Goal: Task Accomplishment & Management: Manage account settings

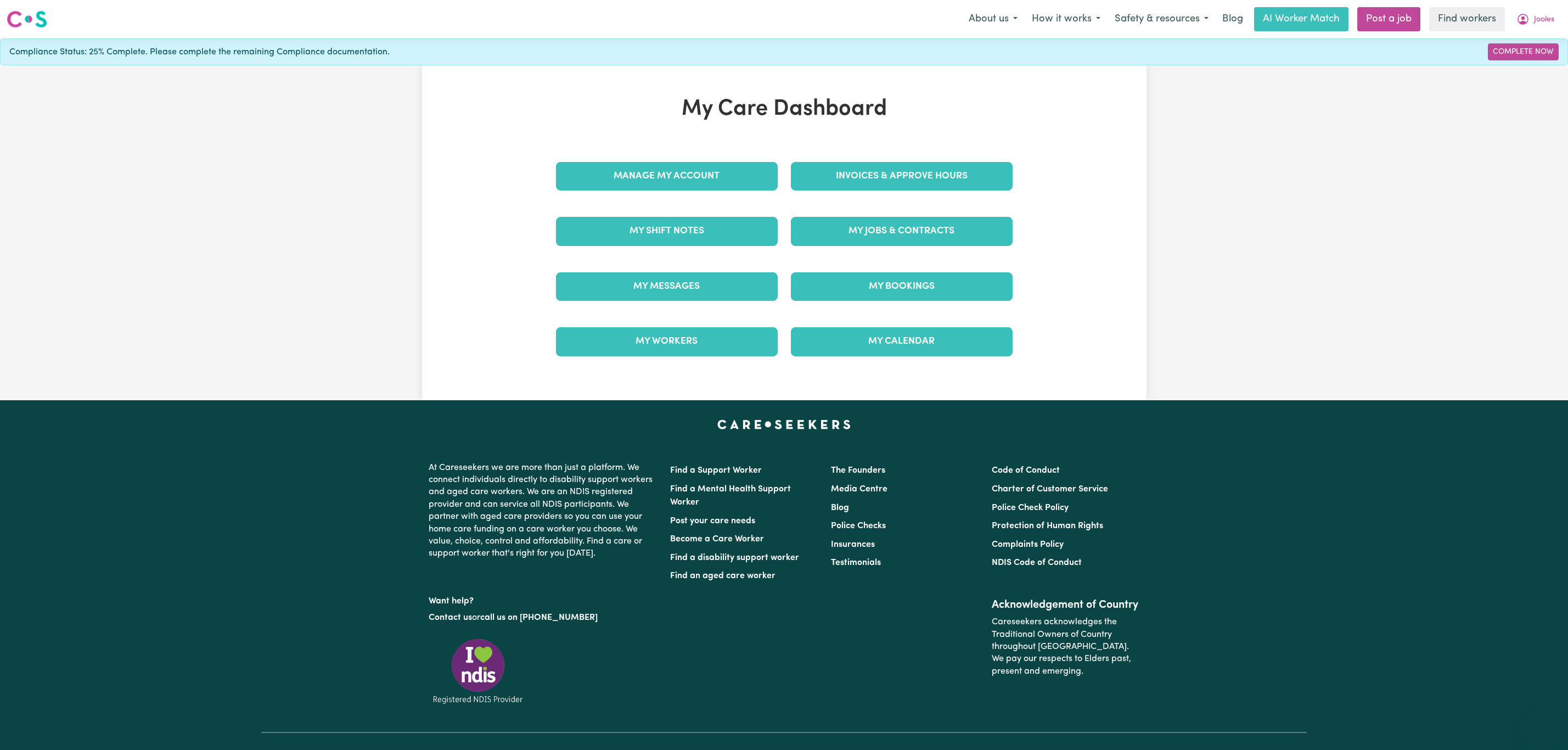
click at [878, 149] on div "My Care Dashboard Manage My Account Invoices & Approve Hours My Shift Notes My …" at bounding box center [784, 232] width 483 height 273
click at [866, 176] on link "Invoices & Approve Hours" at bounding box center [901, 176] width 221 height 28
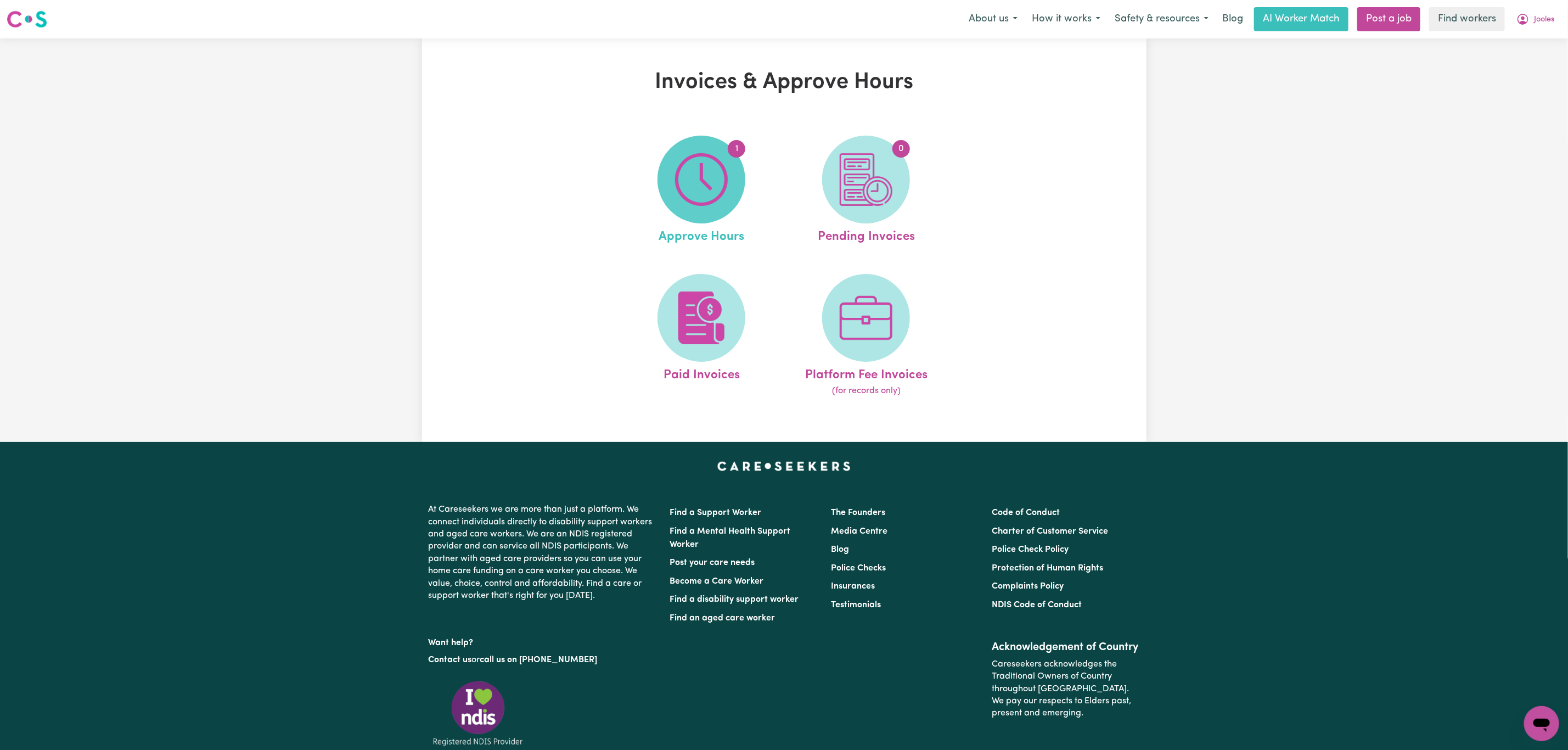
click at [727, 185] on img at bounding box center [701, 179] width 52 height 52
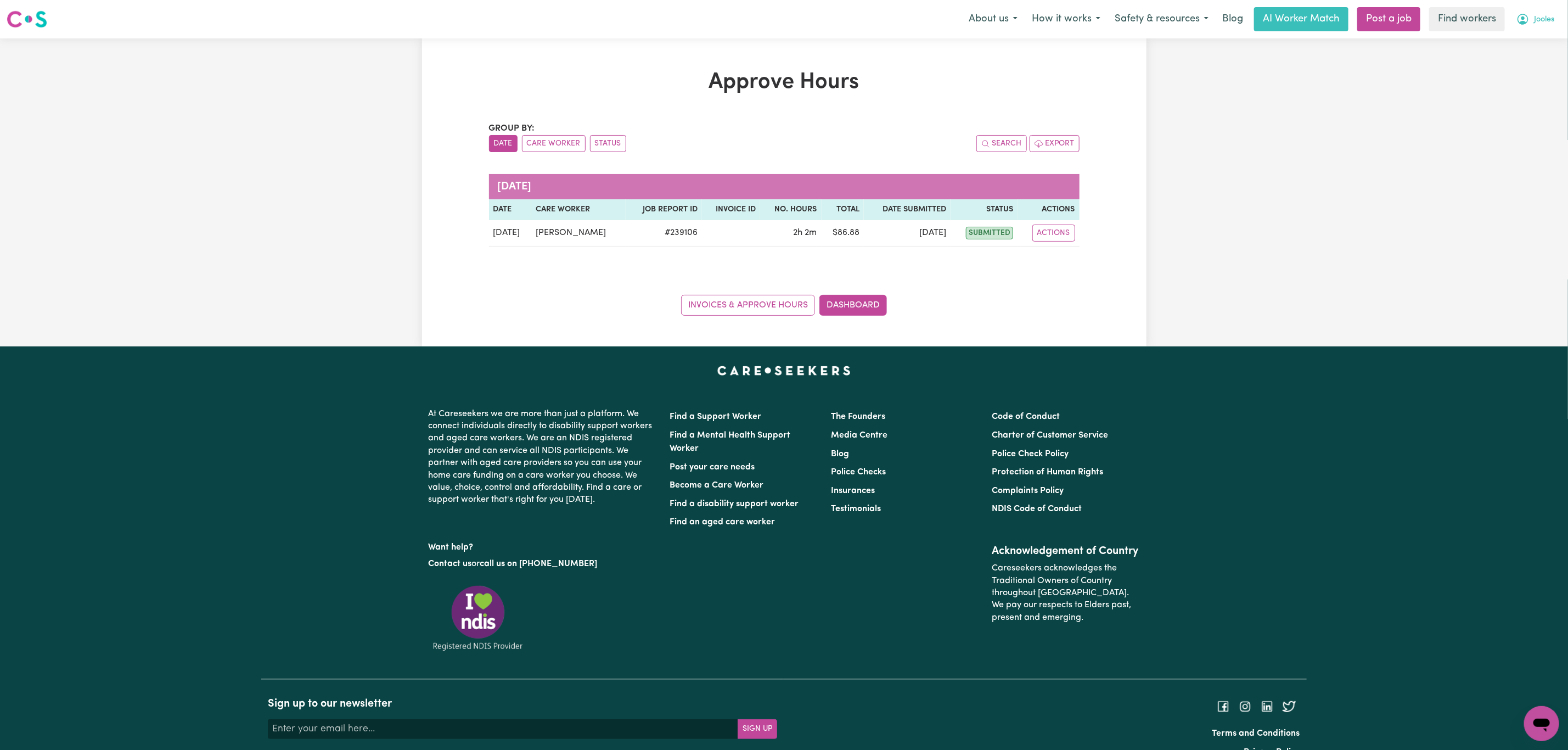
click at [1545, 20] on span "Jooles" at bounding box center [1544, 20] width 20 height 12
click at [1540, 63] on link "Logout" at bounding box center [1517, 62] width 86 height 21
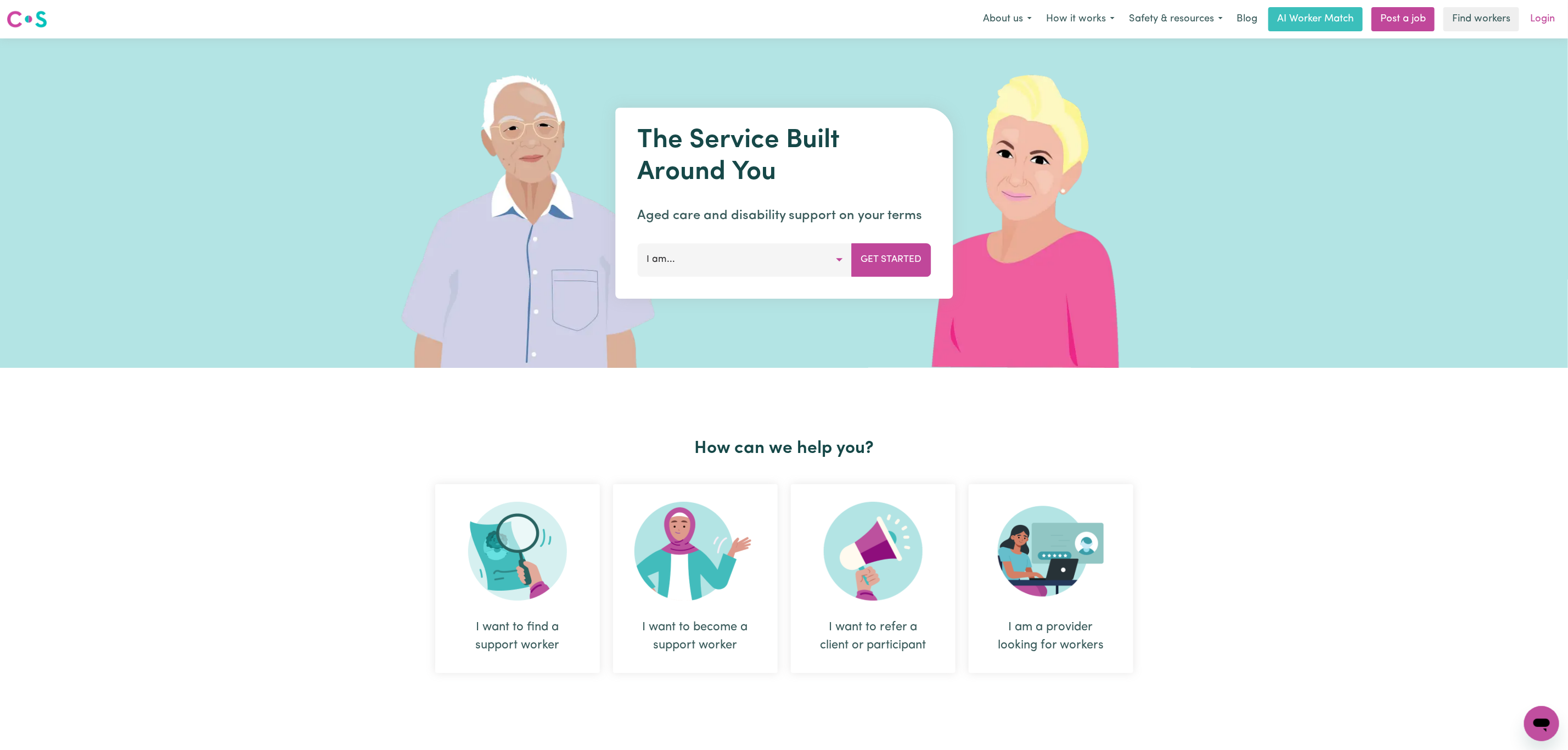
click at [1545, 17] on link "Login" at bounding box center [1543, 19] width 38 height 24
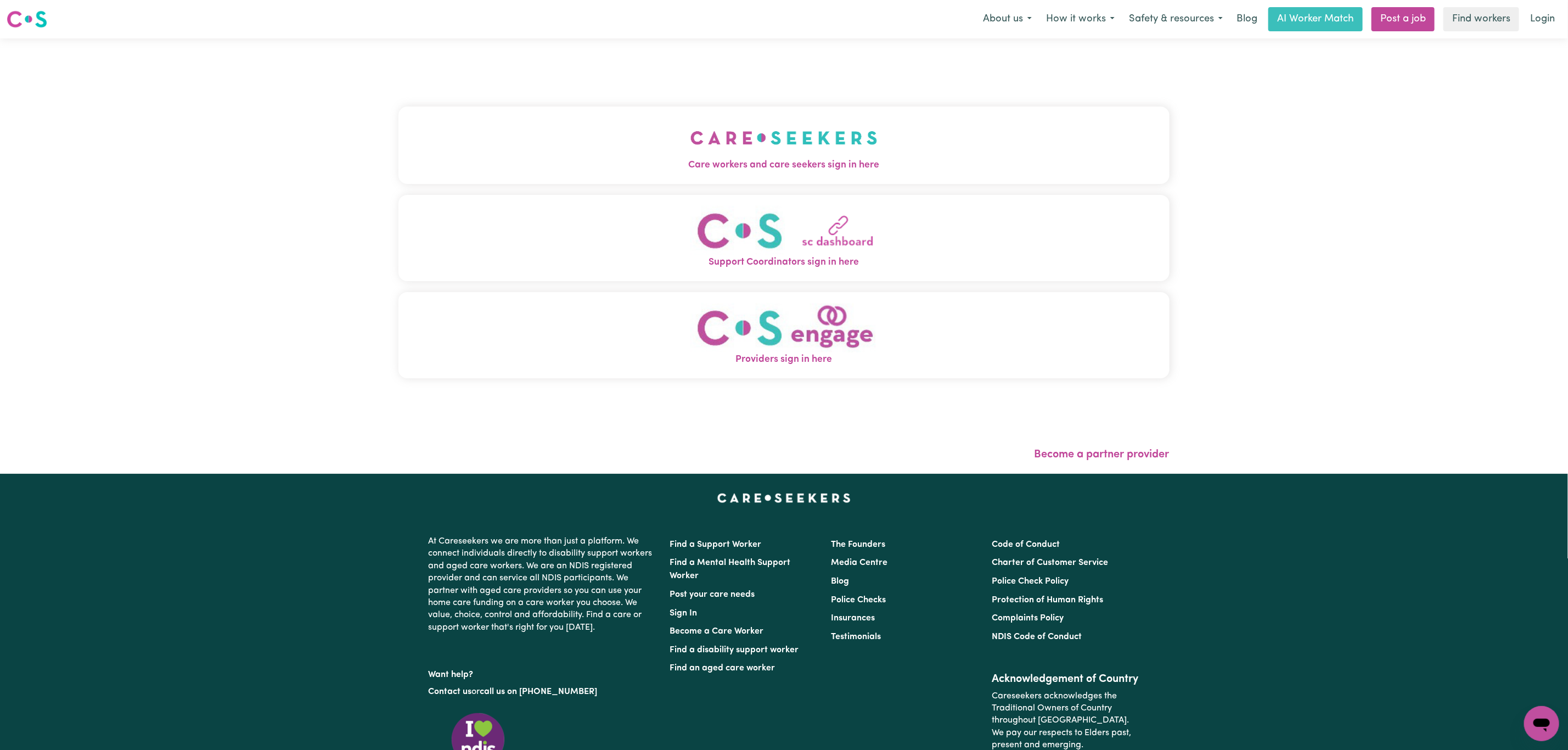
click at [506, 129] on button "Care workers and care seekers sign in here" at bounding box center [784, 145] width 771 height 77
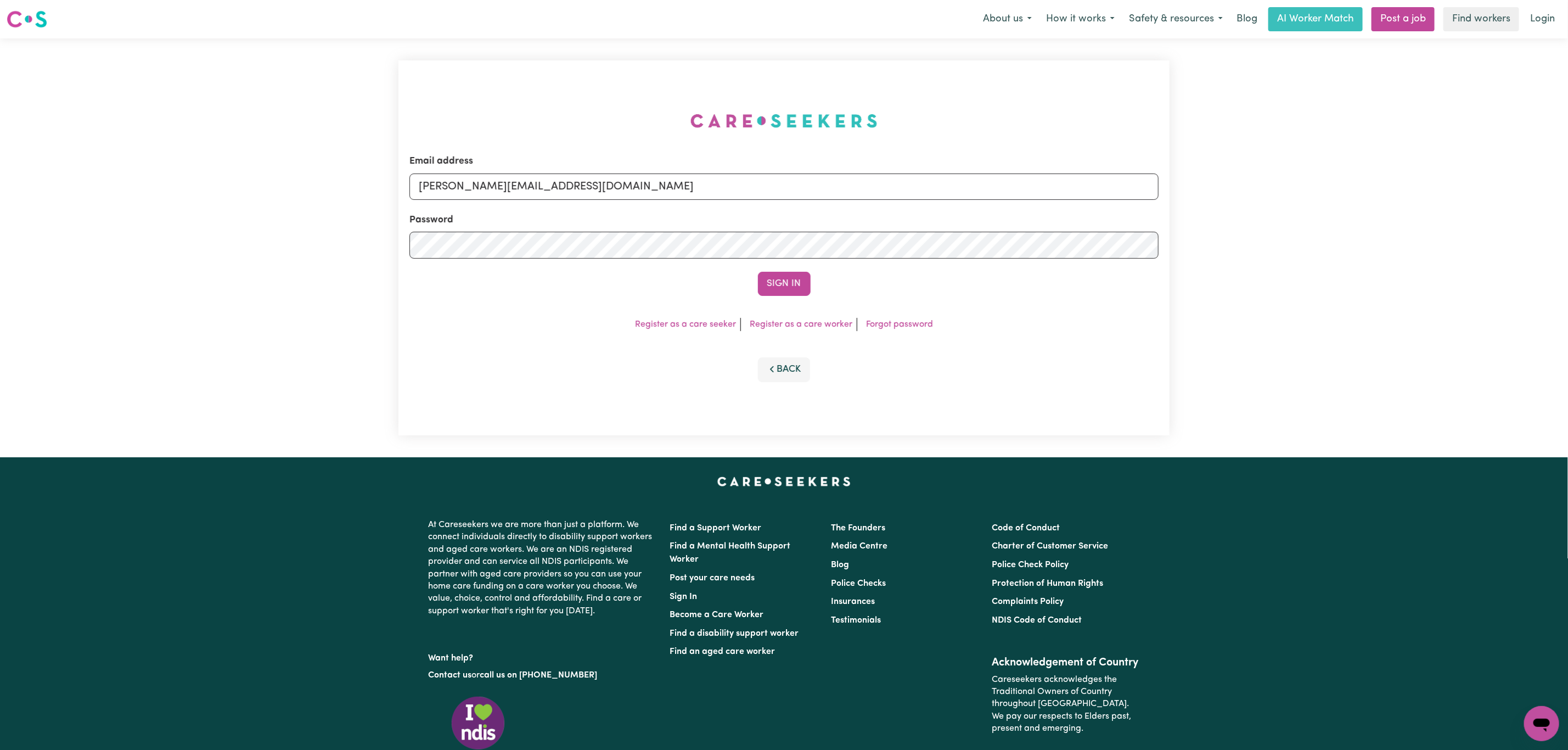
click at [522, 185] on div "Email address [PERSON_NAME][EMAIL_ADDRESS][DOMAIN_NAME] Password Sign In Regist…" at bounding box center [784, 248] width 784 height 419
click at [521, 184] on input "[PERSON_NAME][EMAIL_ADDRESS][DOMAIN_NAME]" at bounding box center [784, 187] width 749 height 27
drag, startPoint x: 479, startPoint y: 186, endPoint x: 773, endPoint y: 199, distance: 294.3
click at [773, 199] on input "[EMAIL_ADDRESS][PERSON_NAME][DOMAIN_NAME]" at bounding box center [784, 187] width 749 height 27
type input "superuser~[EMAIL_ADDRESS][DOMAIN_NAME]"
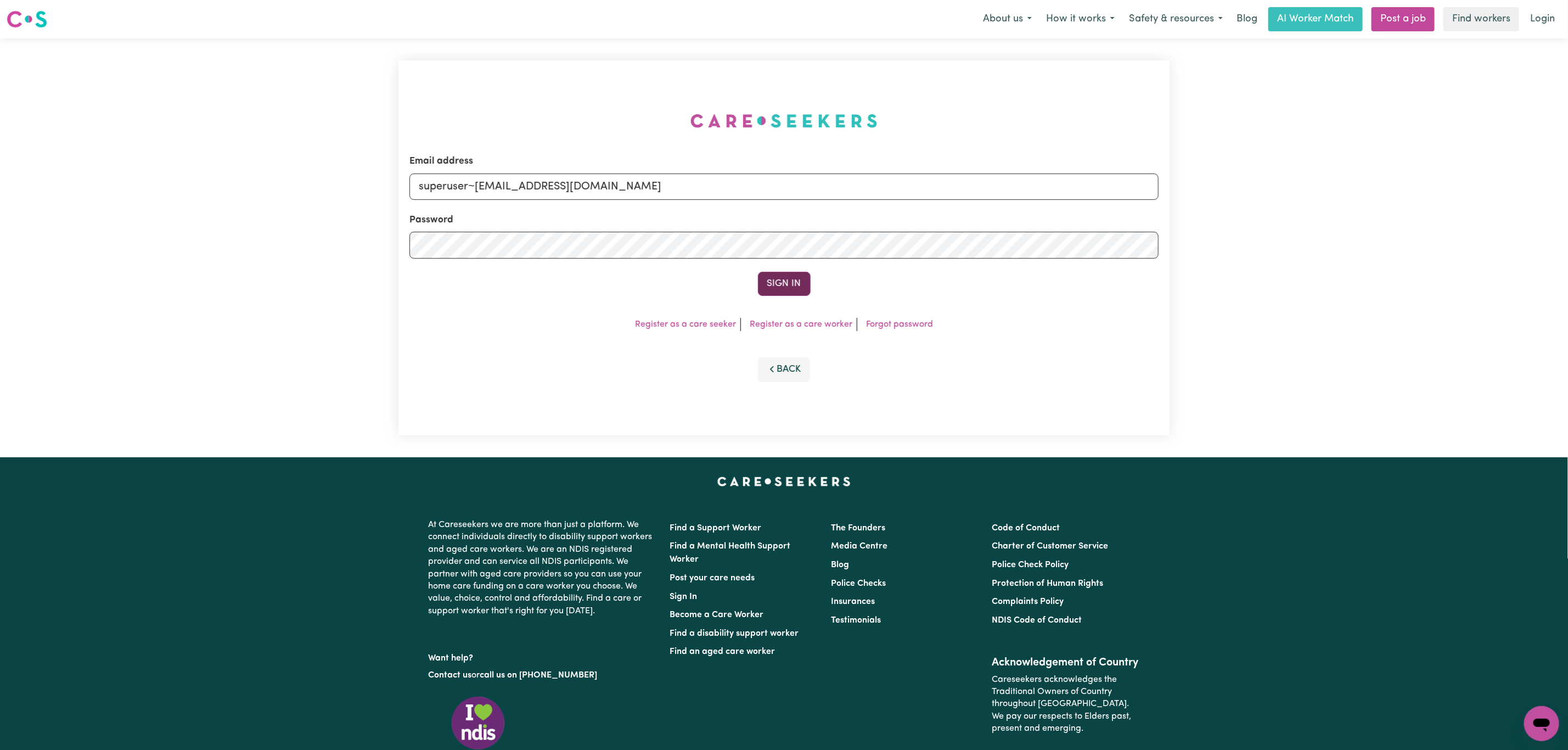
click at [773, 285] on button "Sign In" at bounding box center [784, 284] width 52 height 24
